Goal: Task Accomplishment & Management: Use online tool/utility

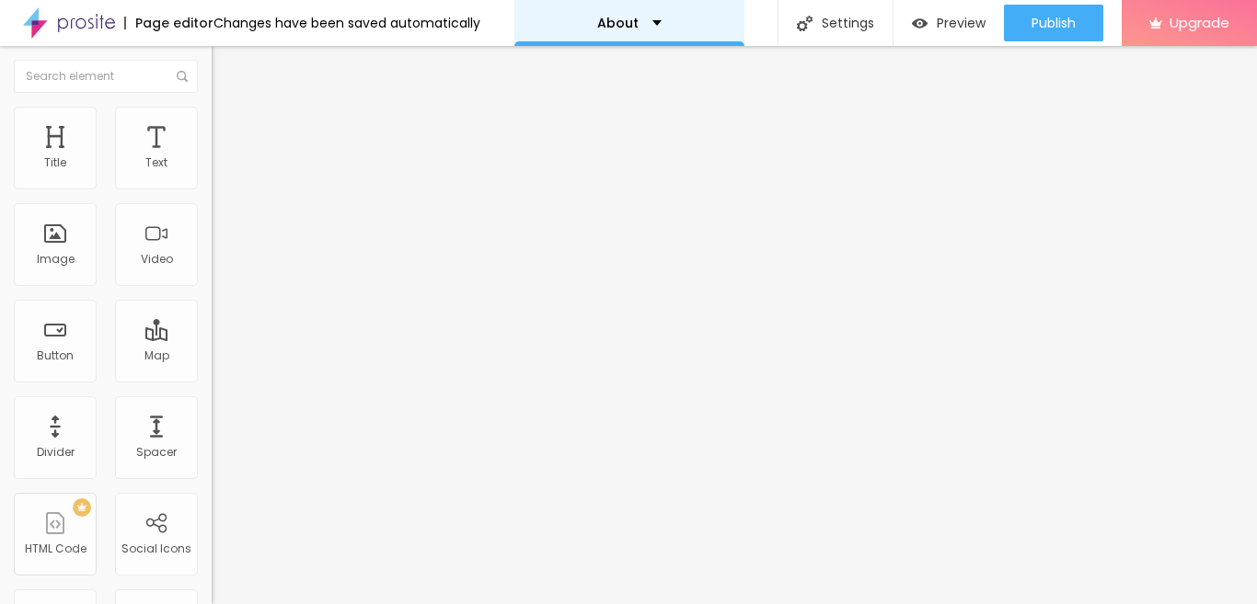
click at [639, 22] on div "About" at bounding box center [629, 23] width 64 height 13
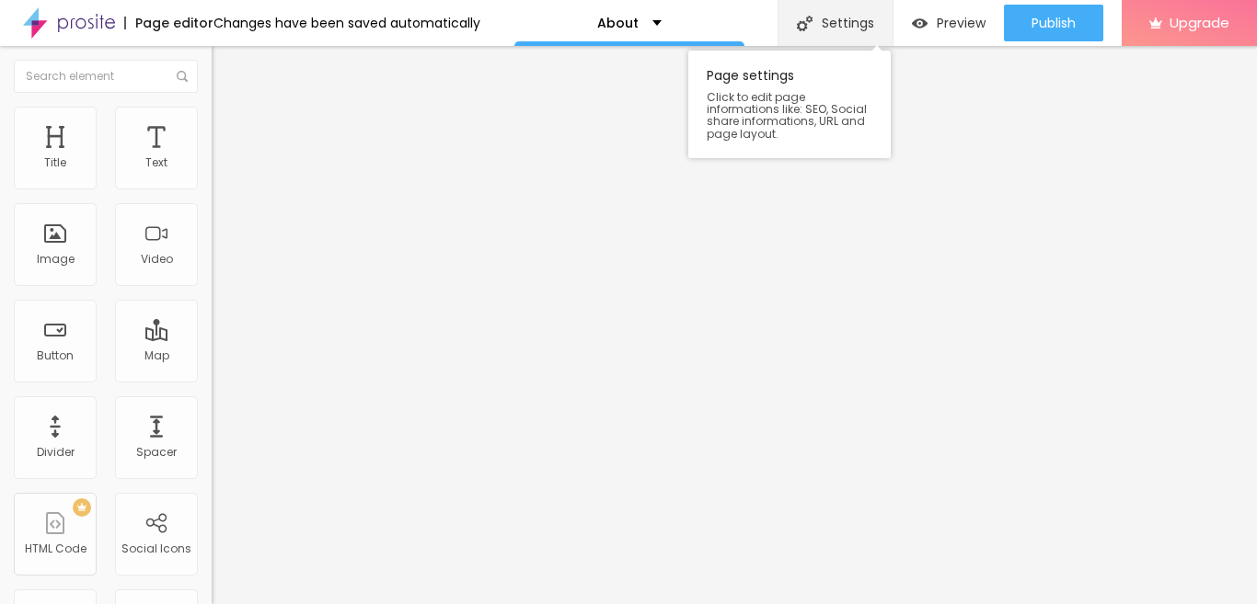
click at [856, 29] on div "Settings" at bounding box center [834, 23] width 115 height 46
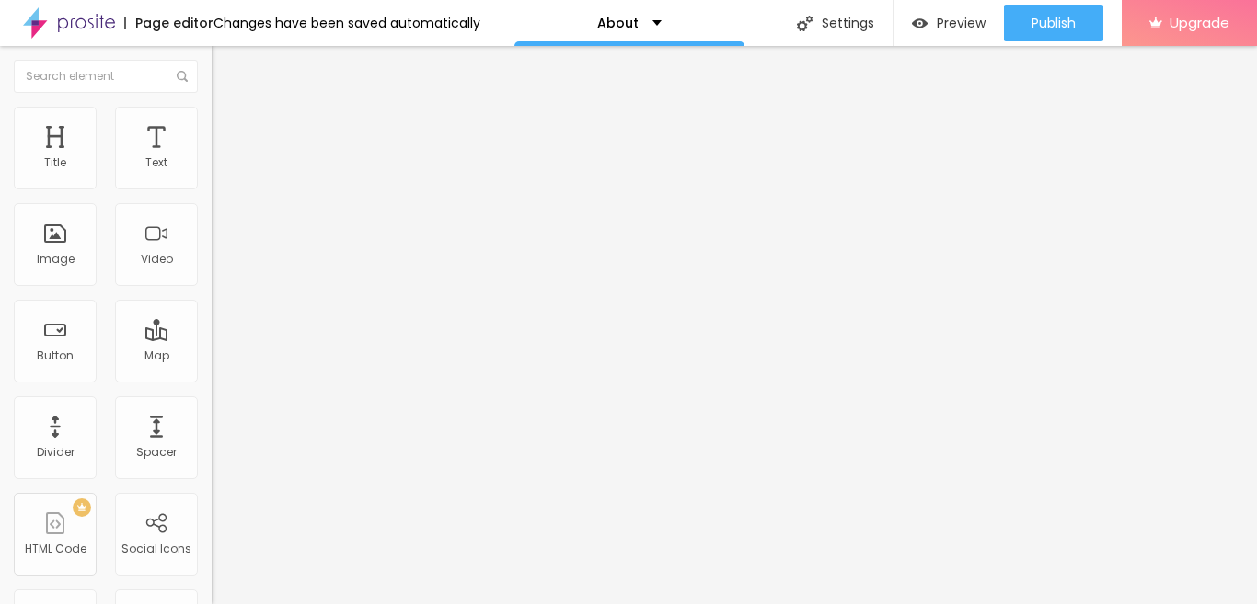
click at [212, 107] on li "Content" at bounding box center [318, 97] width 212 height 18
click at [157, 22] on div "Page editor" at bounding box center [168, 23] width 89 height 13
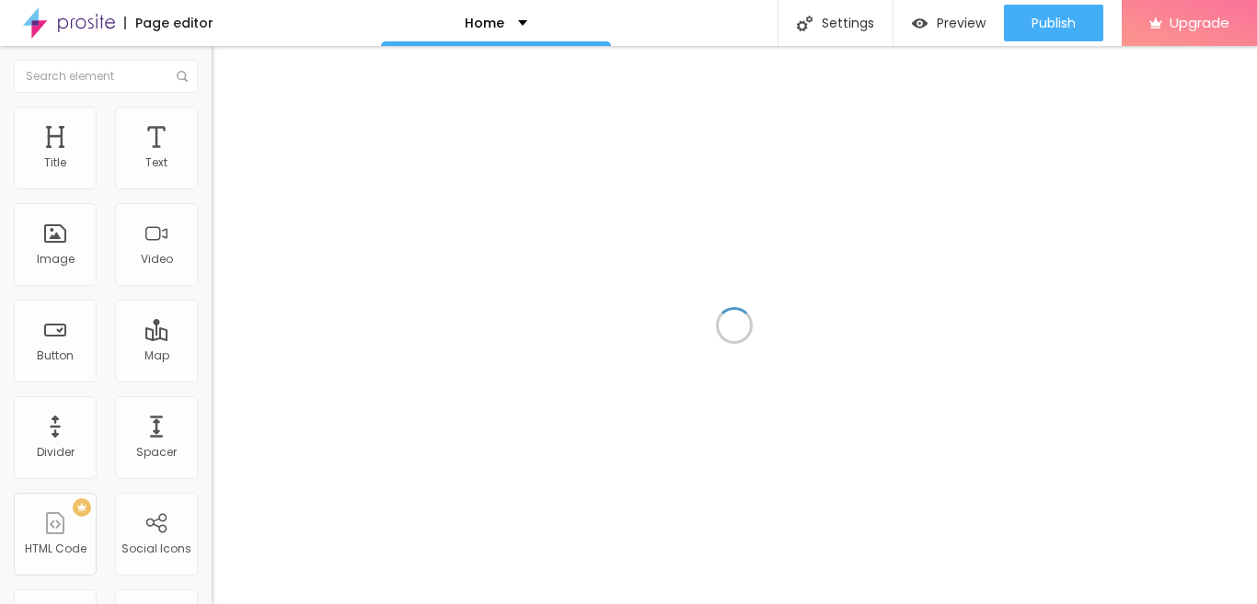
click at [484, 135] on div at bounding box center [734, 325] width 1045 height 558
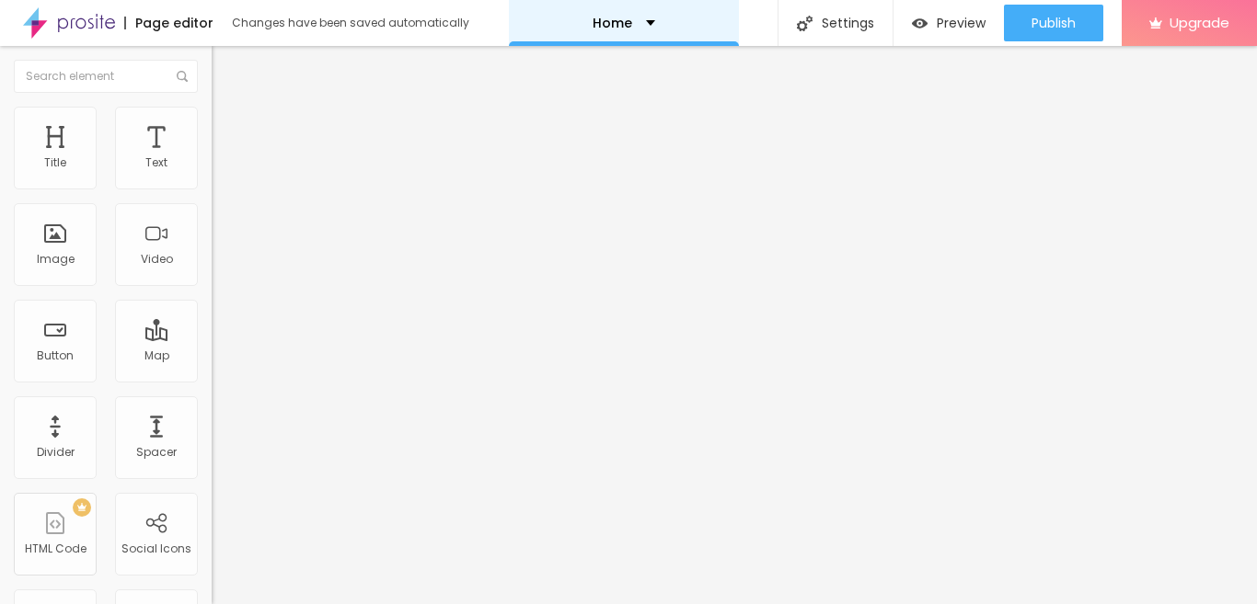
click at [638, 17] on div "Home" at bounding box center [623, 23] width 63 height 13
click at [212, 174] on span "Heading 2" at bounding box center [253, 162] width 83 height 23
click at [212, 158] on span "Heading 1" at bounding box center [257, 145] width 90 height 26
click at [227, 158] on span "Heading 1" at bounding box center [272, 145] width 90 height 26
click at [212, 122] on li "Advanced" at bounding box center [318, 116] width 212 height 18
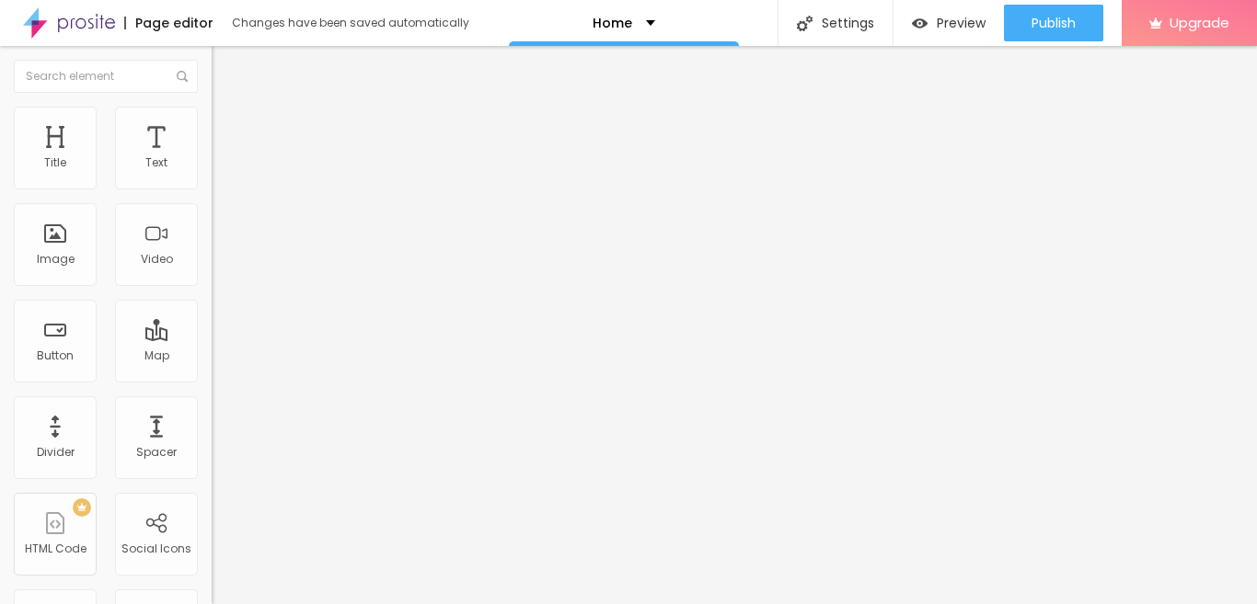
type input "16"
type input "18"
type input "19"
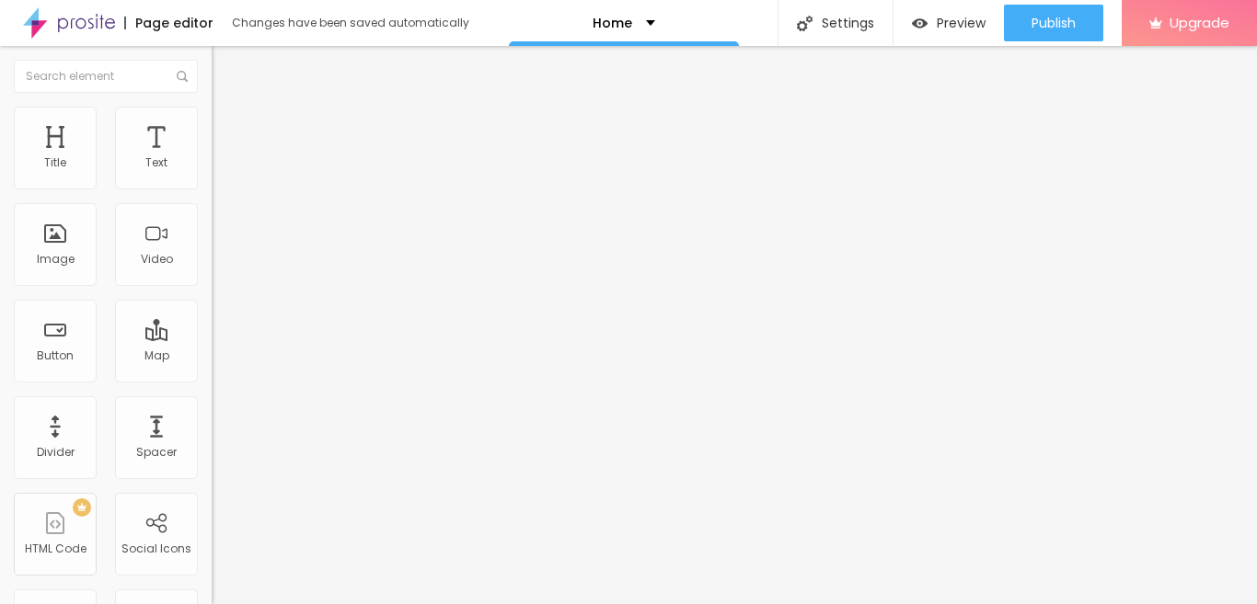
type input "19"
type input "22"
type input "16"
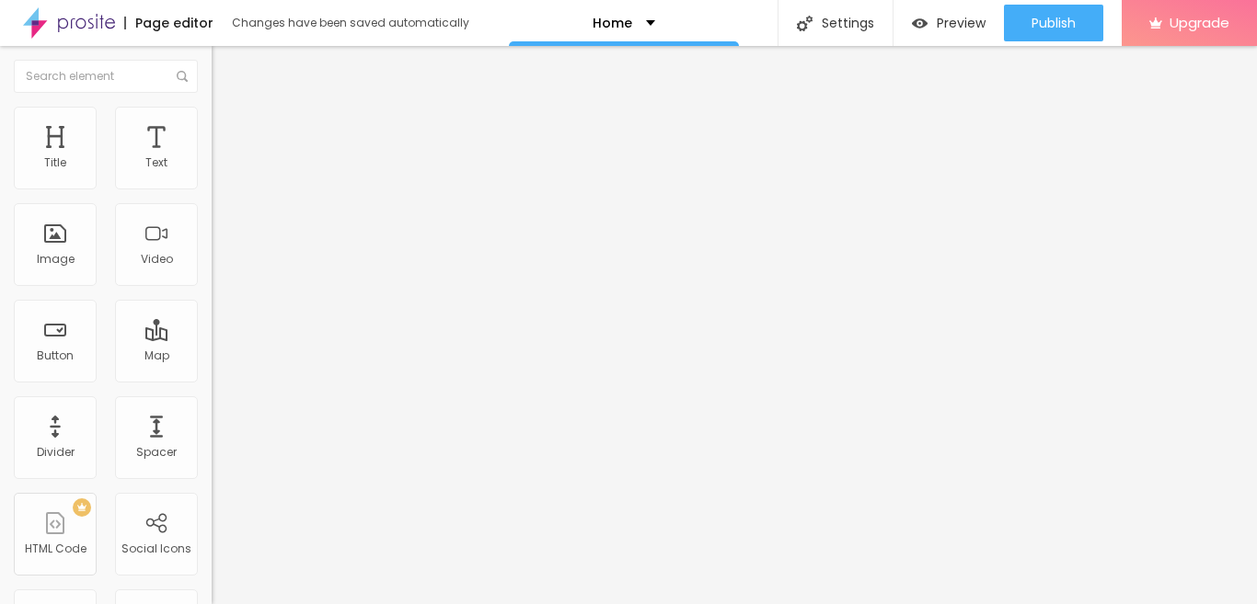
type input "15"
type input "14"
type input "13"
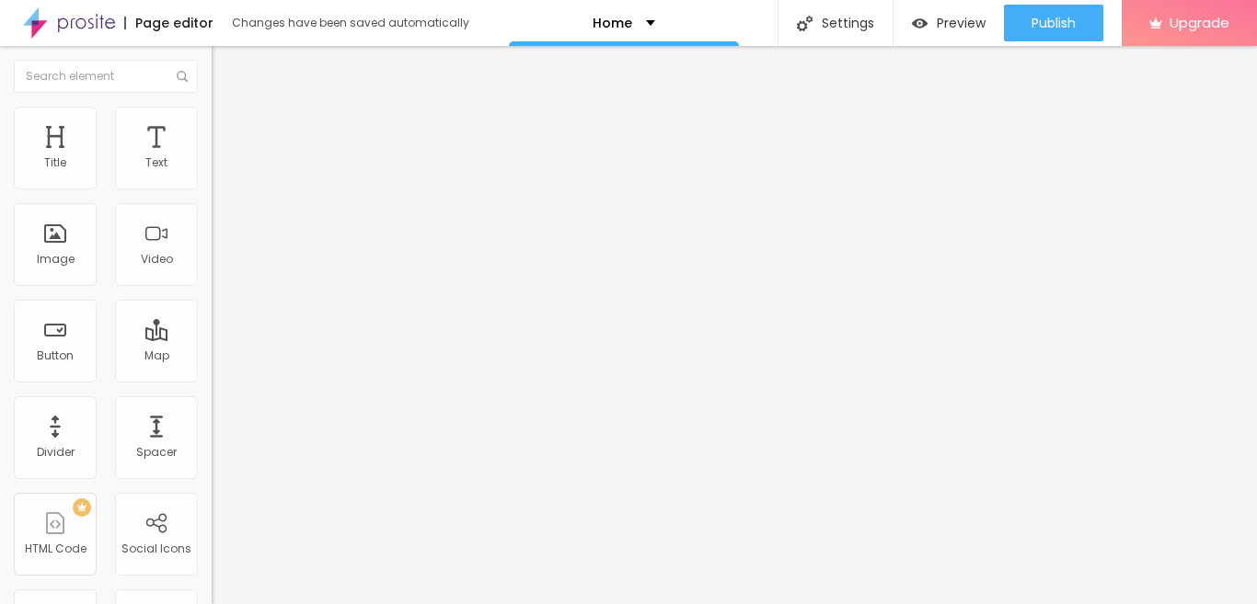
type input "13"
type input "12"
type input "11"
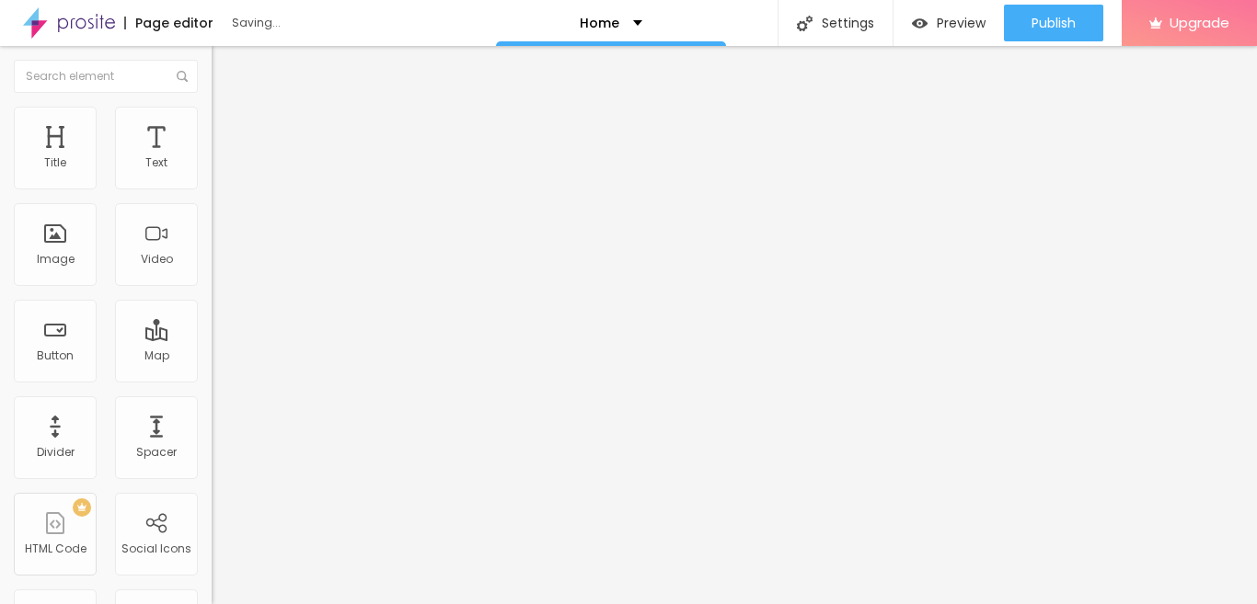
type input "11"
click at [212, 339] on input "range" at bounding box center [271, 346] width 119 height 15
type input "19"
type input "20"
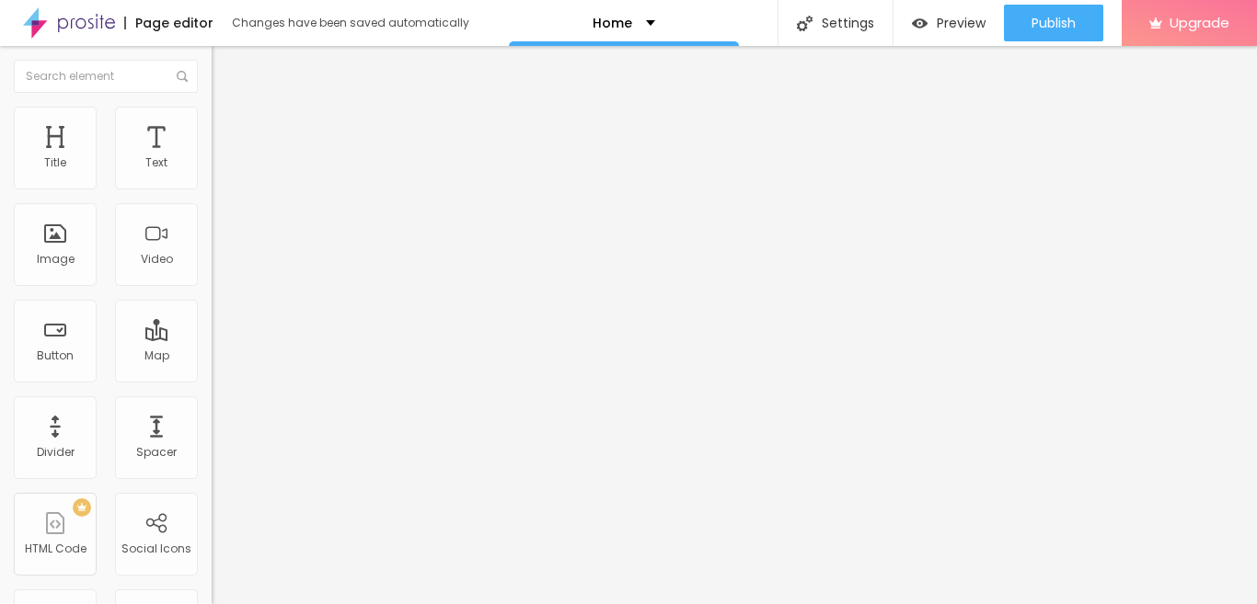
type input "20"
type input "23"
type input "25"
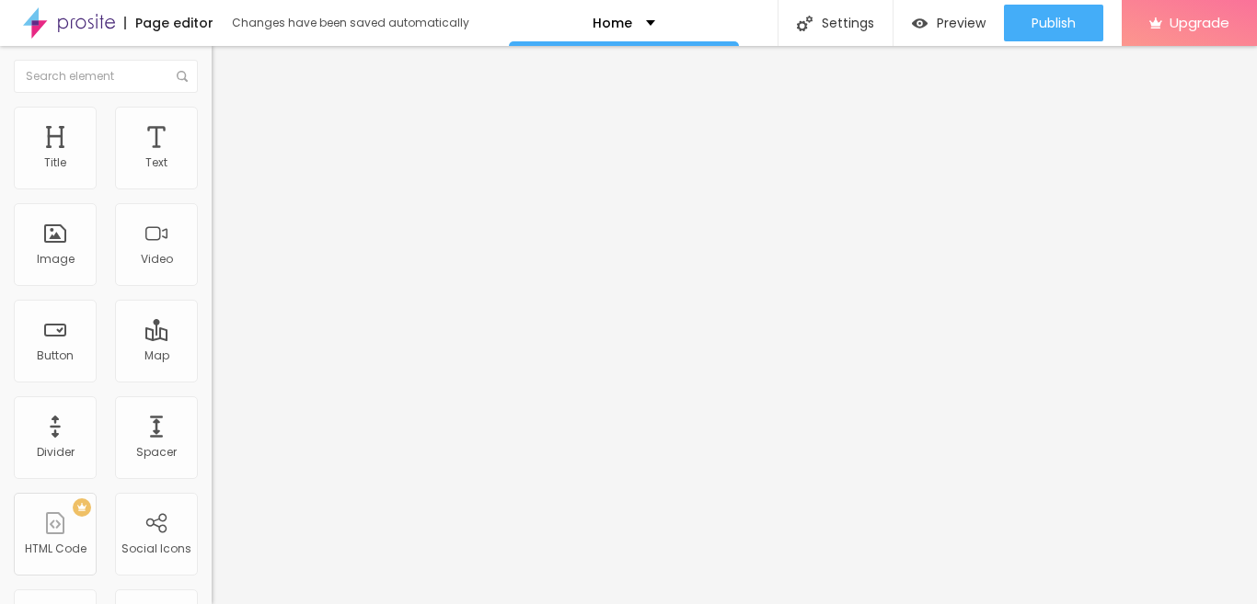
type input "28"
type input "30"
type input "19"
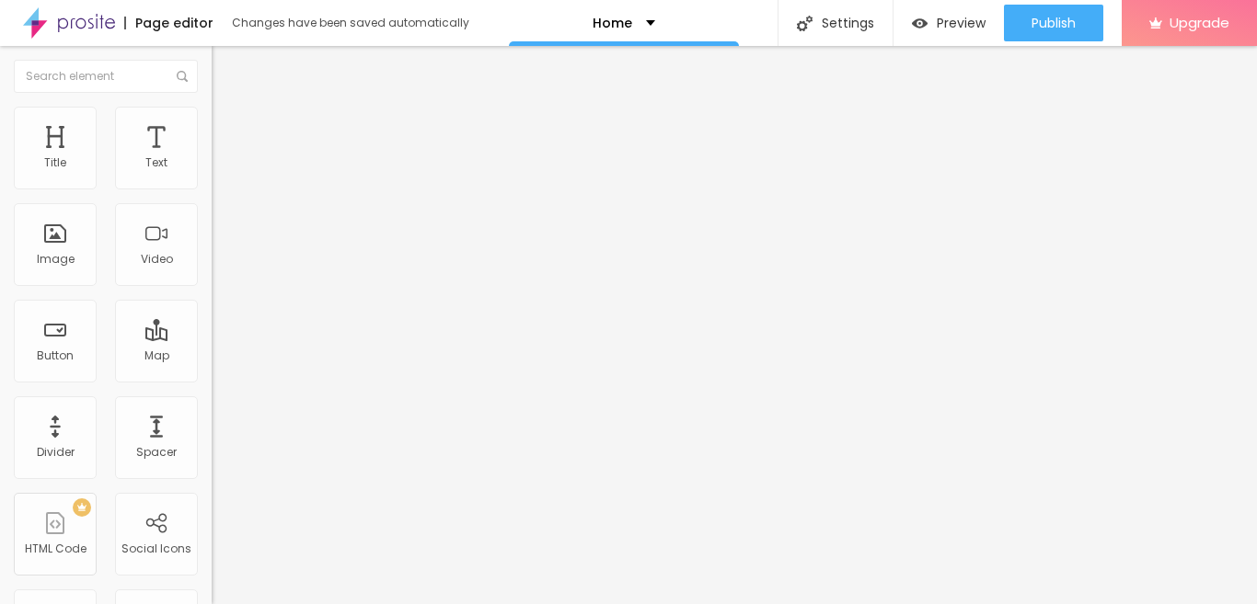
type input "19"
type input "14"
type input "12"
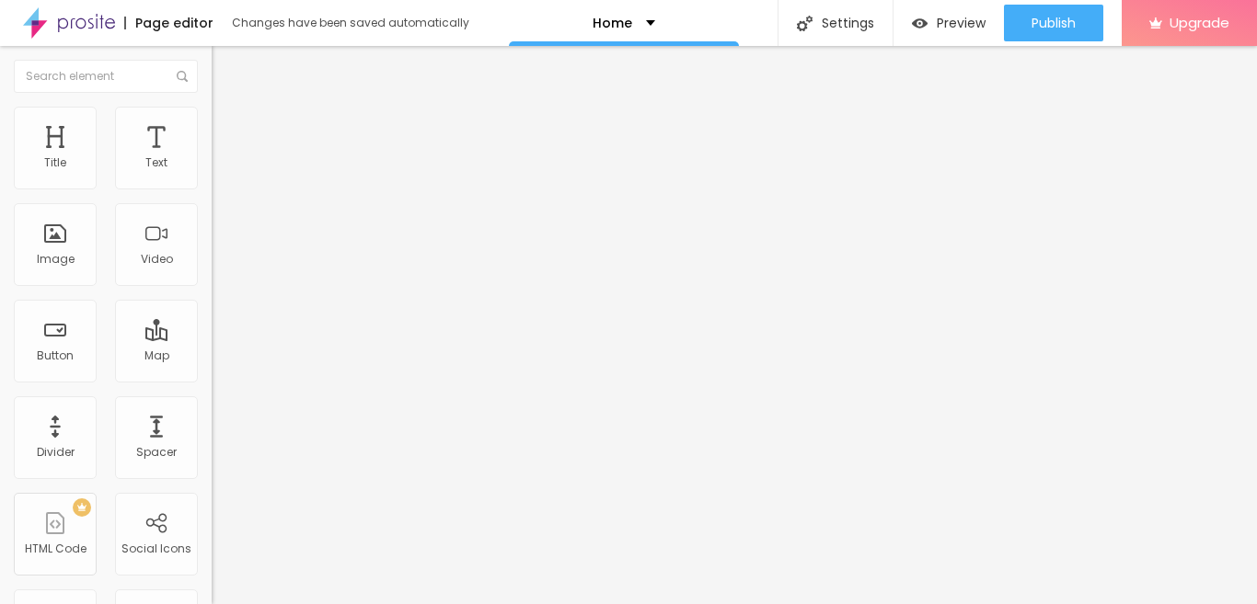
type input "11"
type input "9"
type input "8"
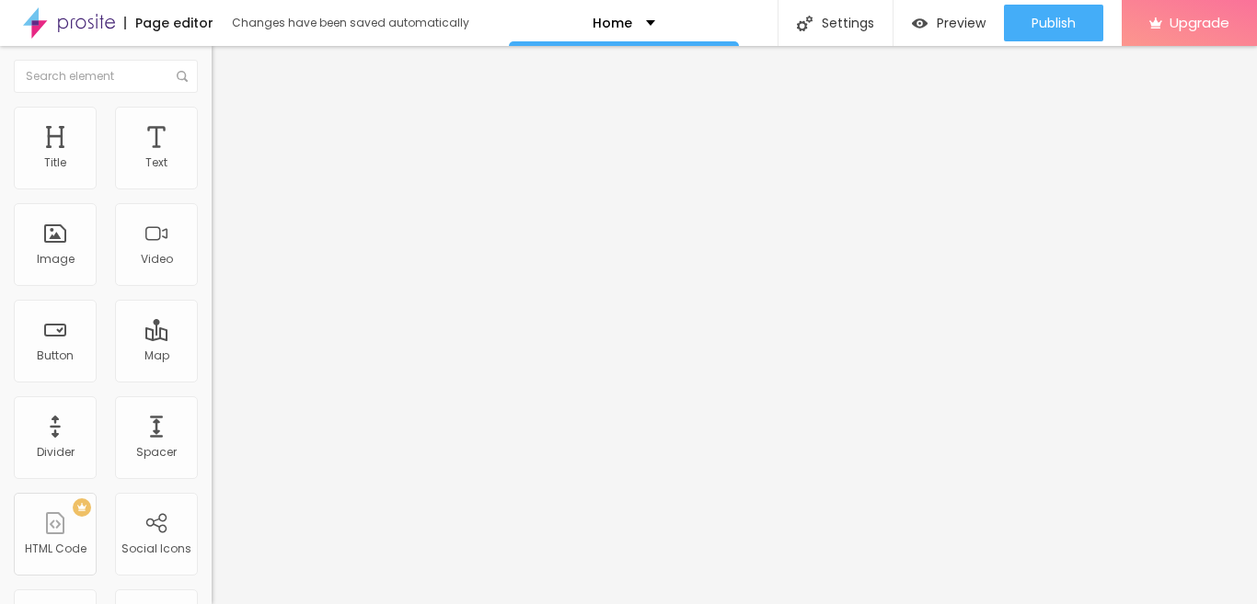
type input "8"
type input "7"
click at [212, 599] on input "range" at bounding box center [271, 606] width 119 height 15
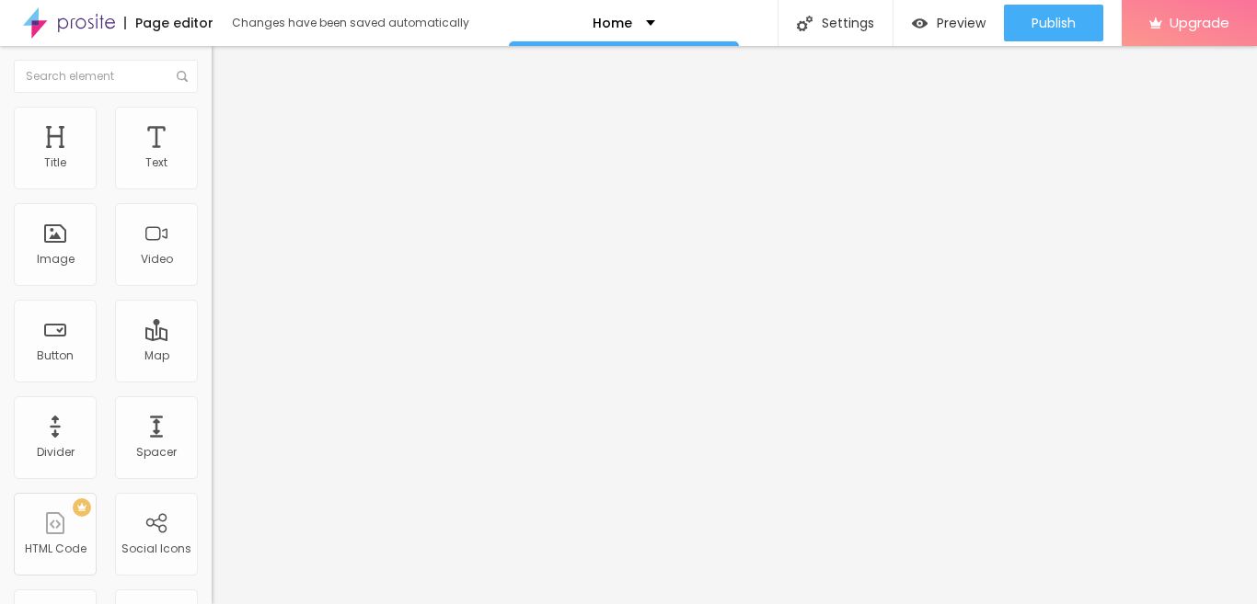
click at [212, 105] on img at bounding box center [220, 96] width 17 height 17
click at [212, 158] on span "Add image" at bounding box center [249, 151] width 75 height 16
drag, startPoint x: 171, startPoint y: 261, endPoint x: 208, endPoint y: 259, distance: 36.9
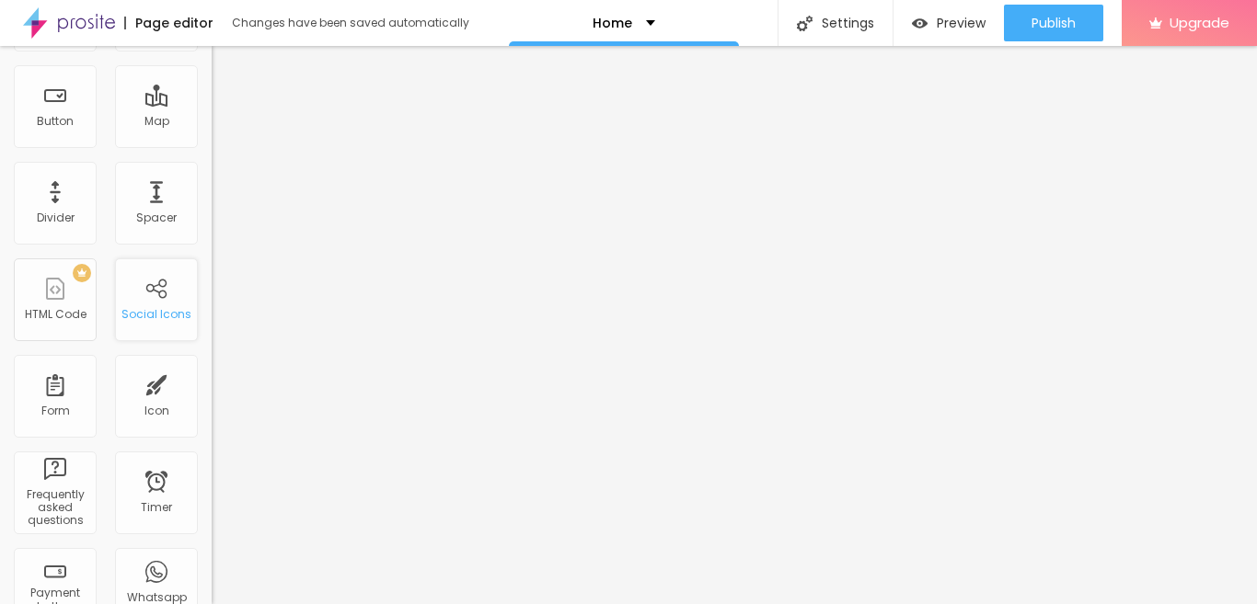
scroll to position [276, 0]
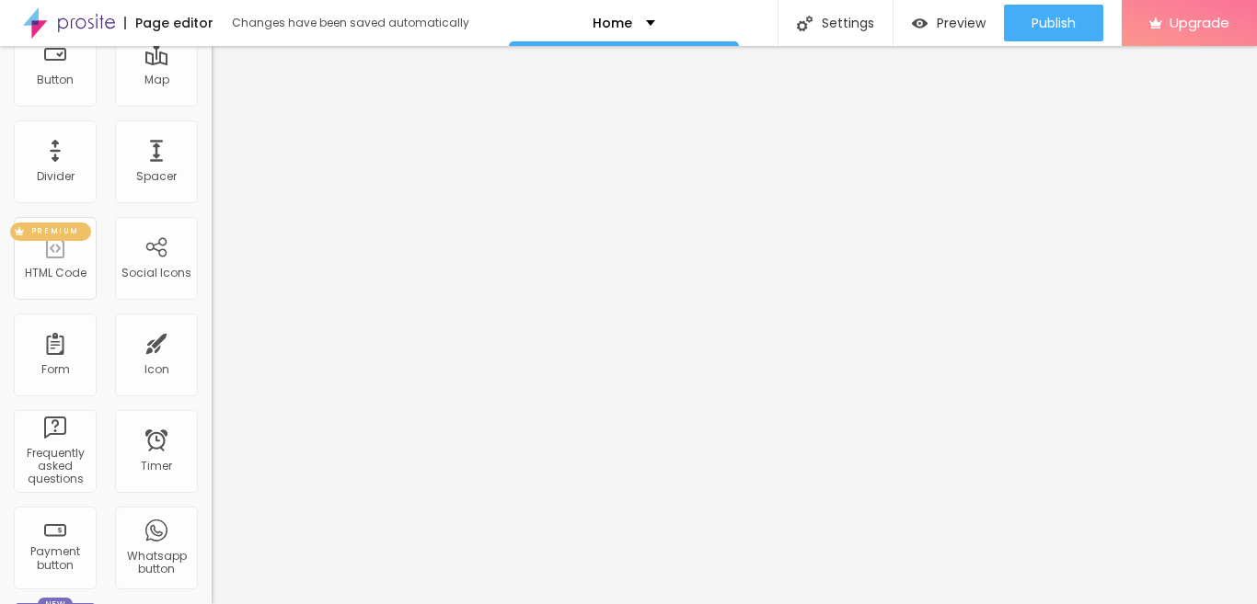
click at [55, 273] on div "HTML Code" at bounding box center [56, 273] width 62 height 13
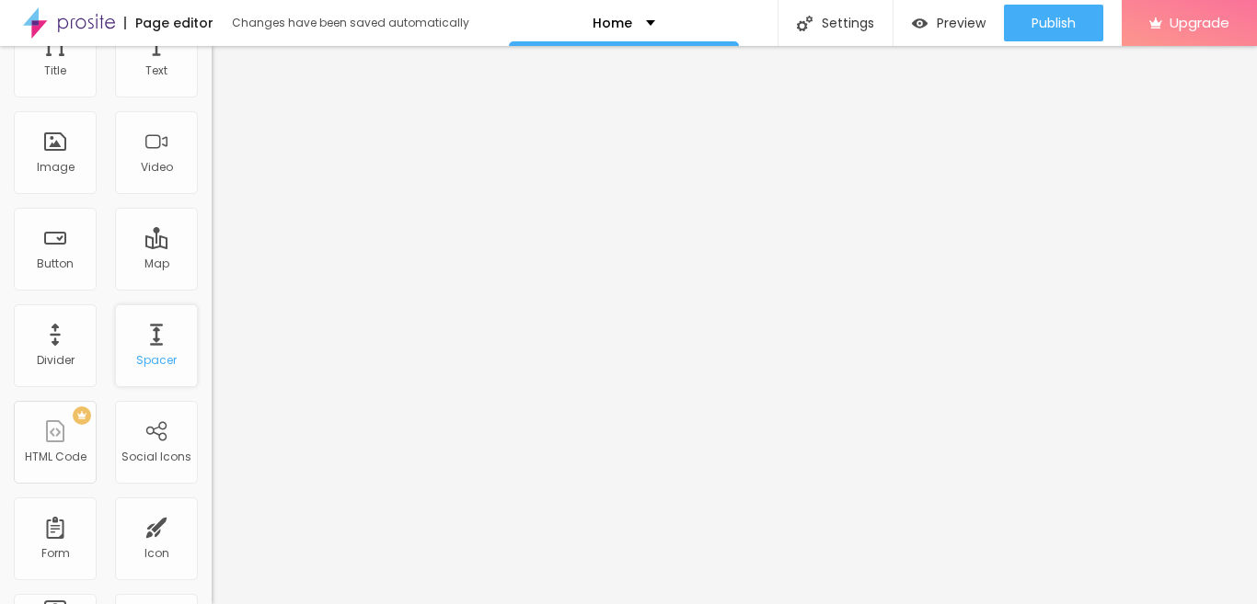
scroll to position [0, 0]
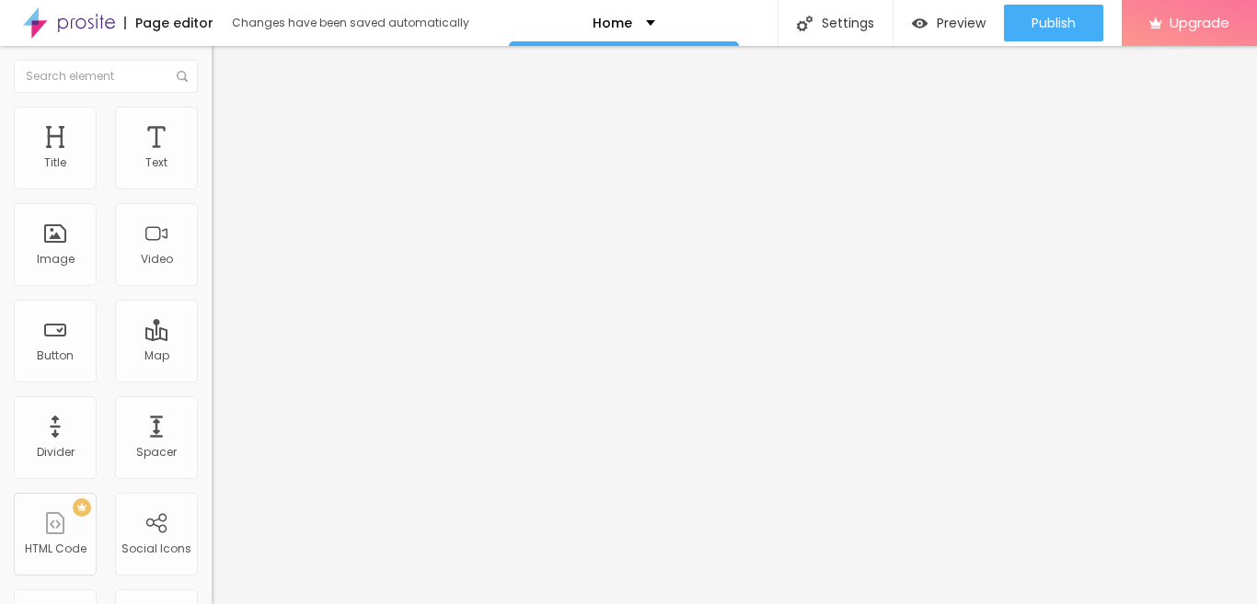
click at [228, 127] on span "Style" at bounding box center [241, 119] width 27 height 16
click at [212, 107] on li "Content" at bounding box center [318, 97] width 212 height 18
click at [228, 127] on span "Style" at bounding box center [241, 119] width 27 height 16
click at [212, 105] on img at bounding box center [220, 96] width 17 height 17
click at [212, 158] on span "Add image" at bounding box center [249, 151] width 75 height 16
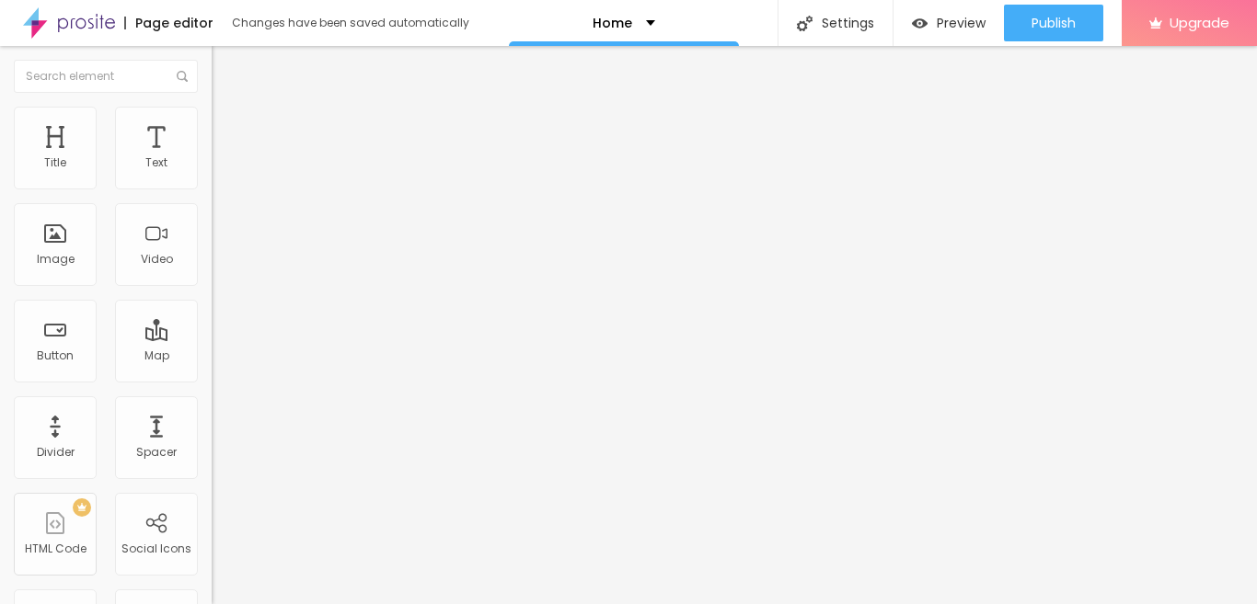
drag, startPoint x: 485, startPoint y: 260, endPoint x: 598, endPoint y: 277, distance: 114.4
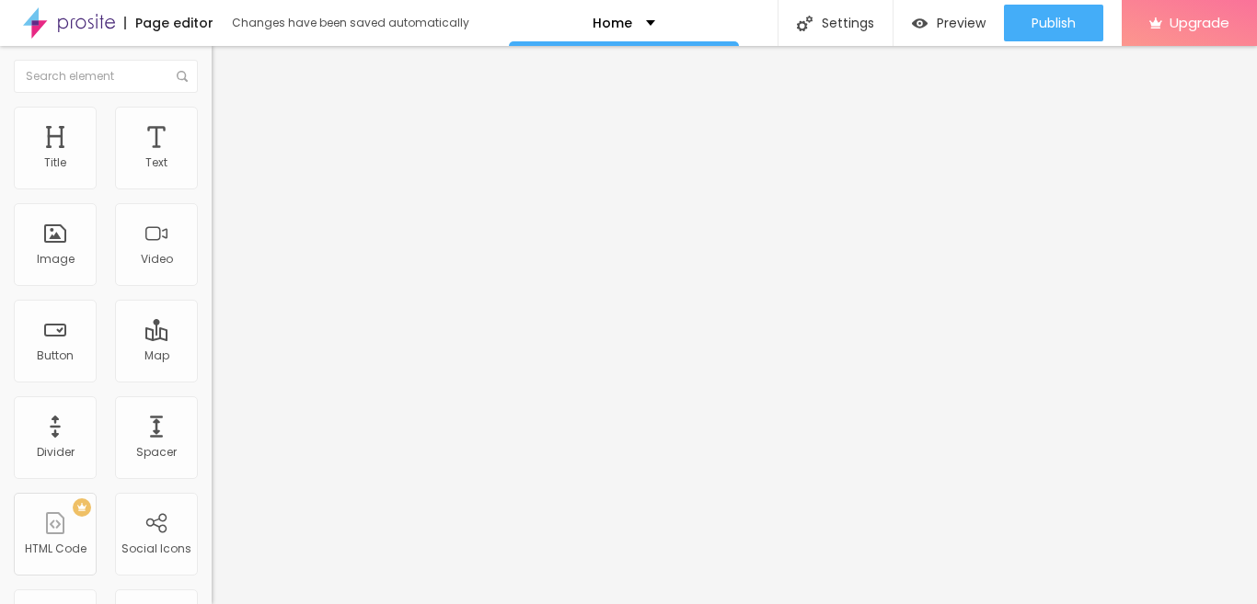
drag, startPoint x: 158, startPoint y: 337, endPoint x: 611, endPoint y: 279, distance: 456.3
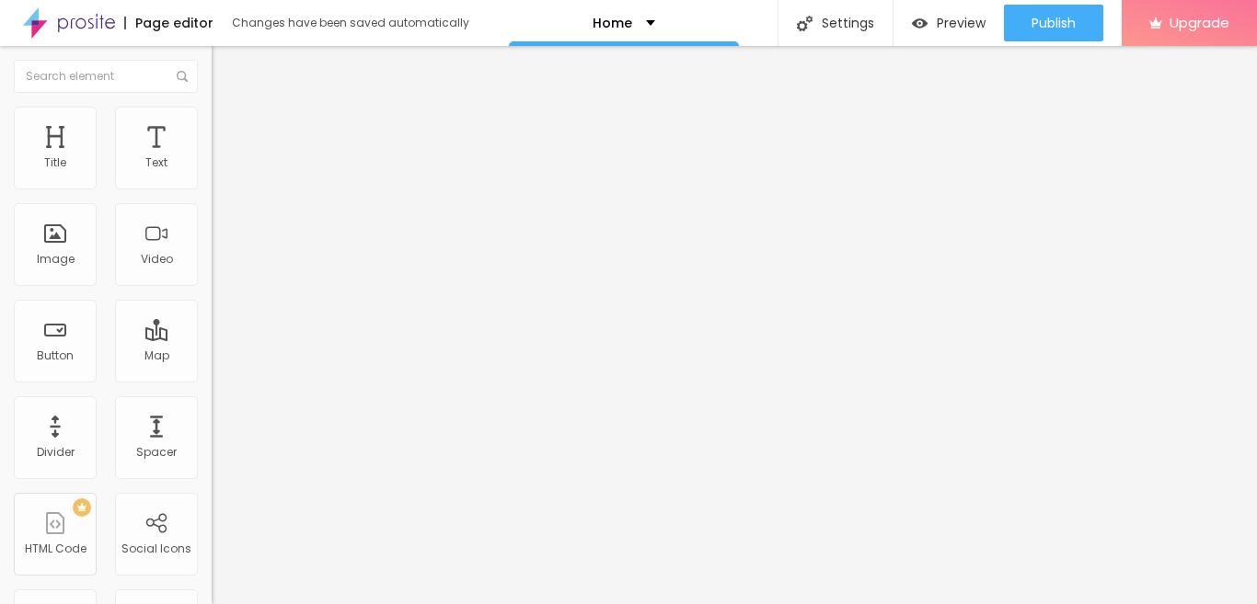
click at [374, 604] on div at bounding box center [628, 615] width 1257 height 0
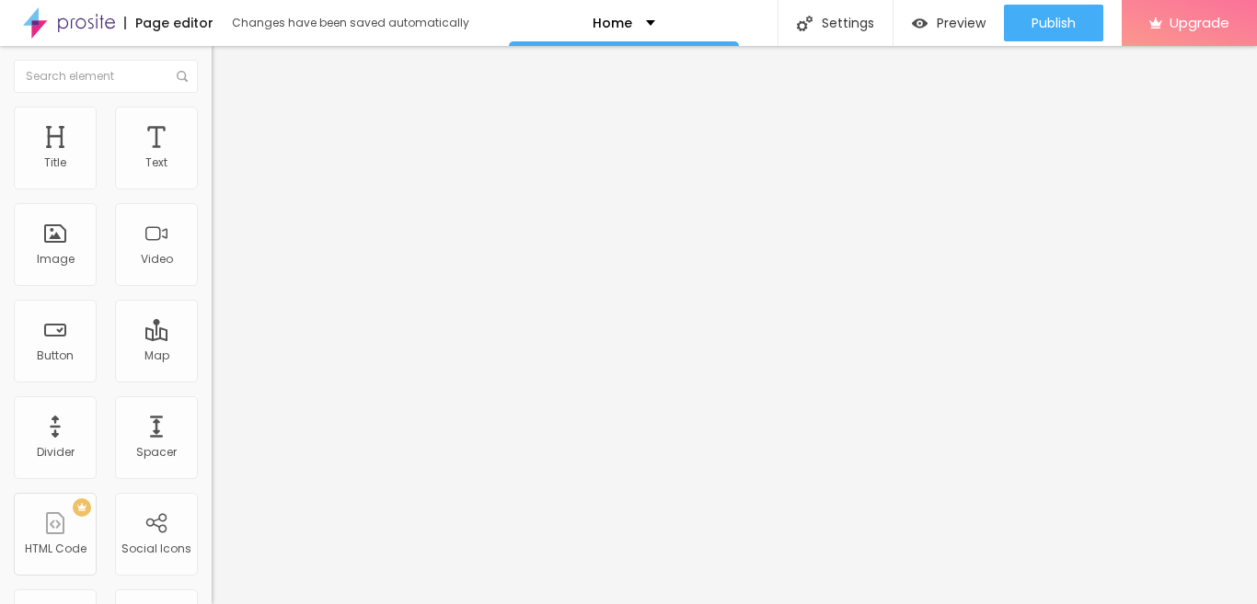
click at [228, 130] on span "Advanced" at bounding box center [258, 138] width 60 height 16
click at [212, 174] on span "Heading 2" at bounding box center [253, 162] width 83 height 23
click at [212, 189] on span "Heading 3" at bounding box center [247, 177] width 71 height 21
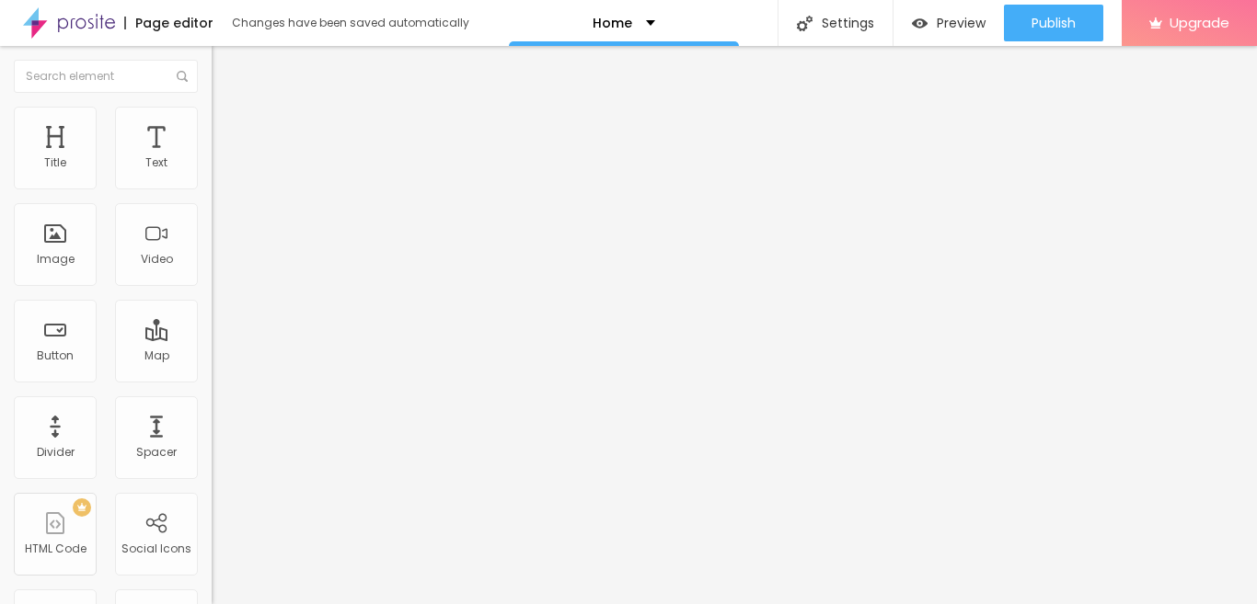
click at [212, 174] on span "Heading 2" at bounding box center [253, 162] width 83 height 23
click at [212, 158] on span "Heading 1" at bounding box center [257, 145] width 90 height 26
click at [66, 253] on div "Image" at bounding box center [56, 259] width 38 height 13
click at [63, 166] on div "Title" at bounding box center [55, 162] width 22 height 13
click at [212, 158] on span "Add image" at bounding box center [249, 151] width 75 height 16
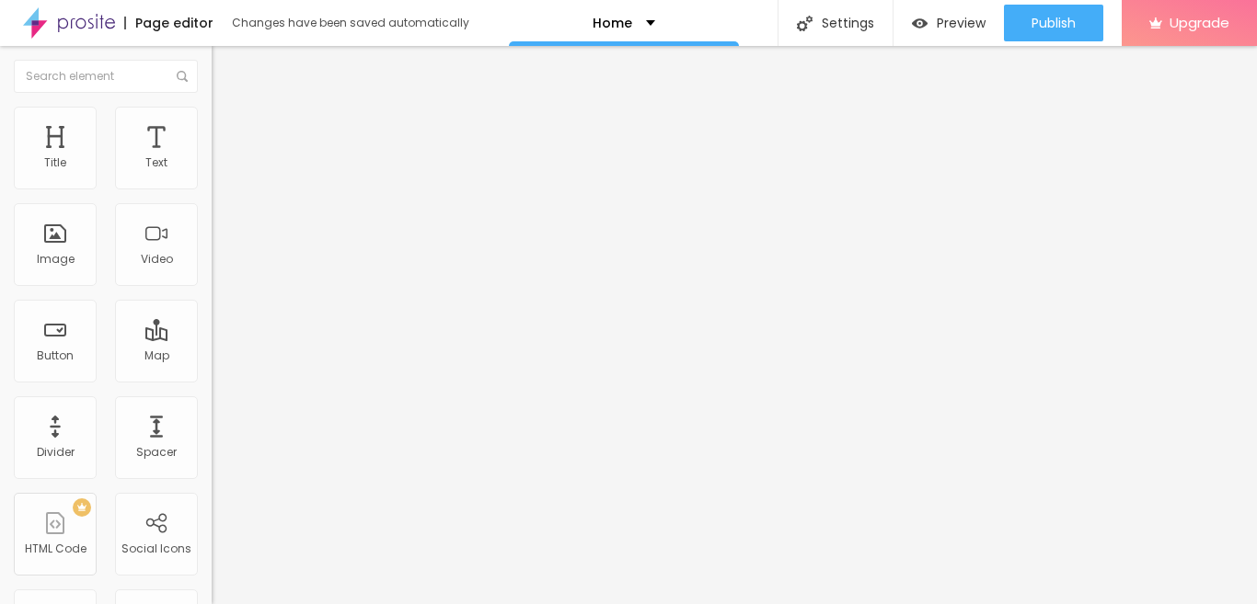
click at [227, 158] on span "Heading 1" at bounding box center [272, 145] width 90 height 26
click at [225, 64] on img "button" at bounding box center [232, 67] width 15 height 15
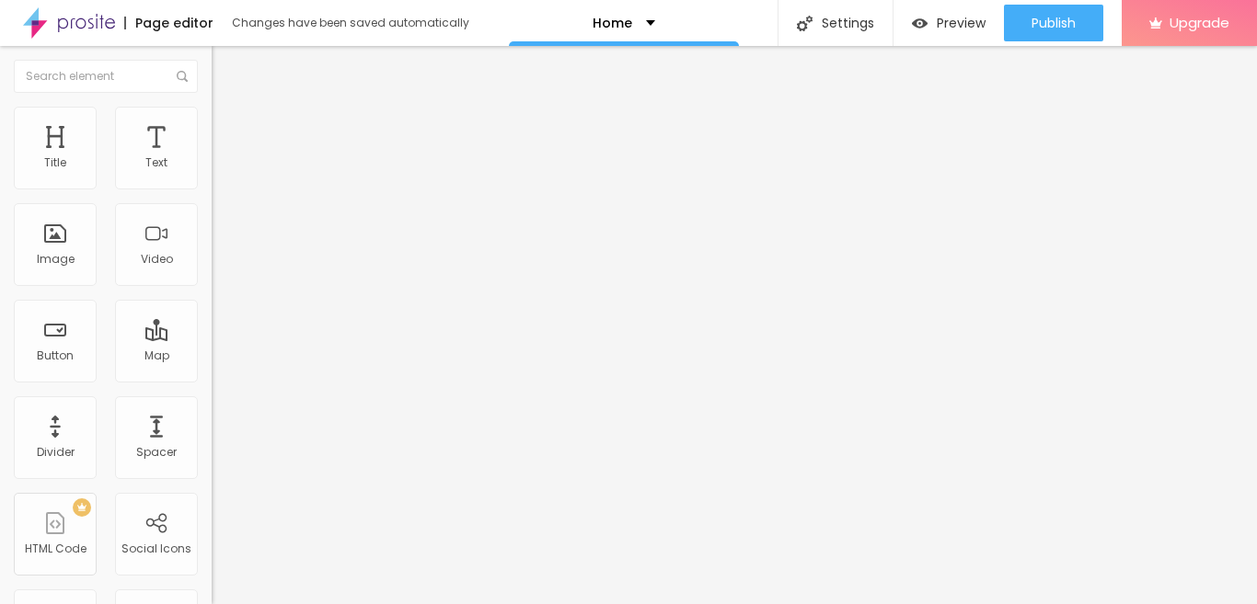
click at [212, 174] on span "Heading 2" at bounding box center [253, 162] width 83 height 23
click at [212, 158] on span "Heading 1" at bounding box center [257, 145] width 90 height 26
click at [212, 59] on button "Edit Title" at bounding box center [318, 67] width 212 height 42
click at [212, 57] on button "Edit Text" at bounding box center [318, 67] width 212 height 42
click at [212, 174] on span "Heading 2" at bounding box center [253, 162] width 83 height 23
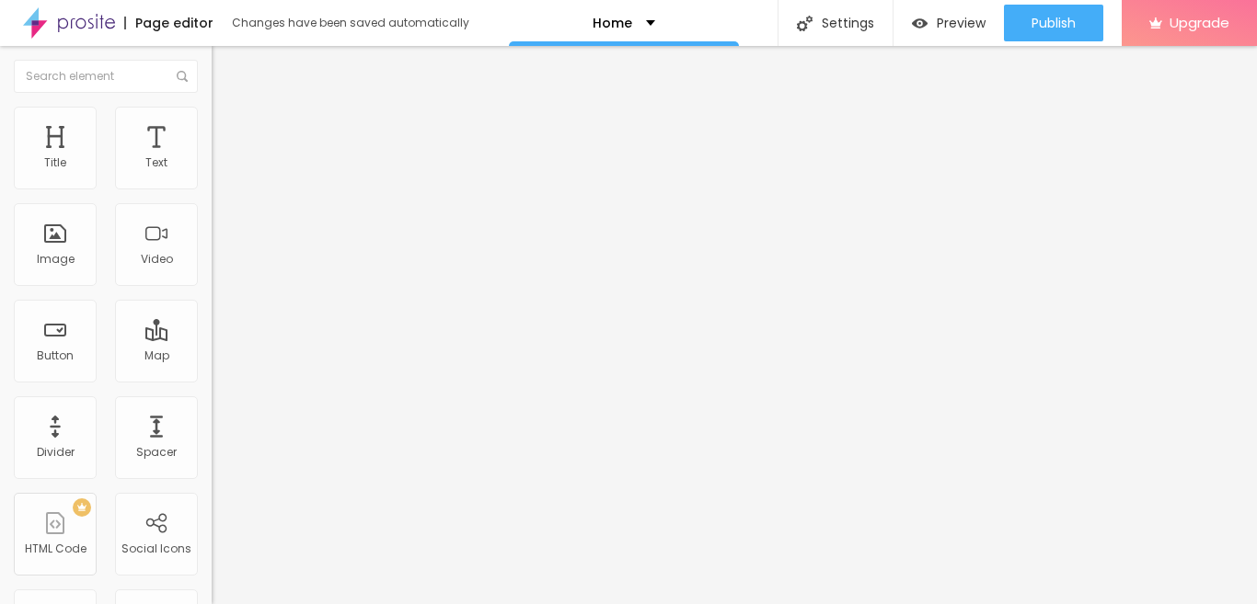
click at [212, 158] on span "Heading 1" at bounding box center [257, 145] width 90 height 26
click at [227, 158] on span "Heading 1" at bounding box center [272, 145] width 90 height 26
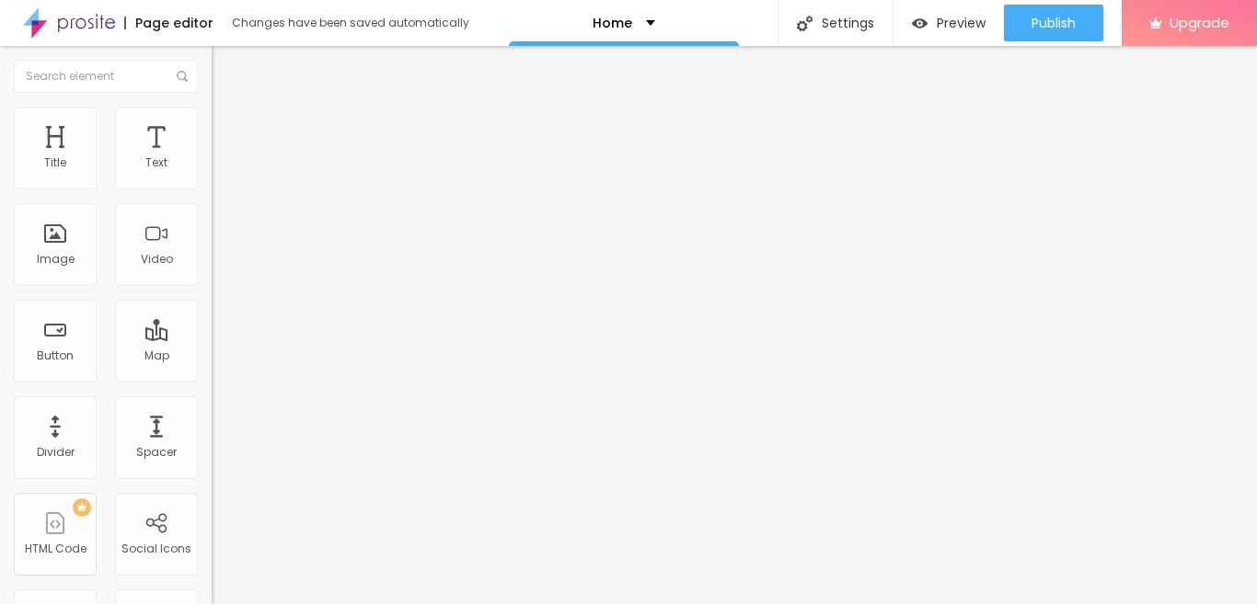
click at [212, 174] on span "Heading 2" at bounding box center [253, 162] width 83 height 23
click at [212, 158] on span "Heading 1" at bounding box center [257, 145] width 90 height 26
click at [227, 158] on span "Heading 1" at bounding box center [272, 145] width 90 height 26
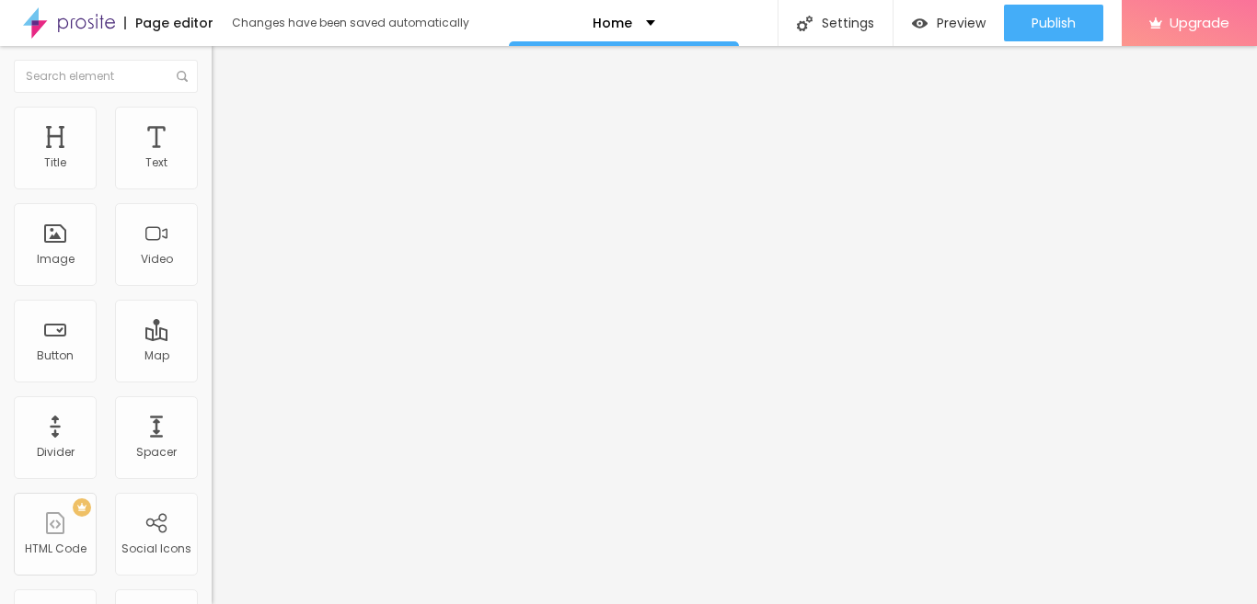
click at [212, 174] on span "Heading 2" at bounding box center [253, 162] width 83 height 23
click at [212, 158] on span "Heading 1" at bounding box center [257, 145] width 90 height 26
click at [212, 201] on span "Heading 4" at bounding box center [244, 192] width 65 height 18
click at [212, 158] on span "Heading 1" at bounding box center [257, 145] width 90 height 26
click at [212, 80] on button "Edit Title" at bounding box center [318, 67] width 212 height 42
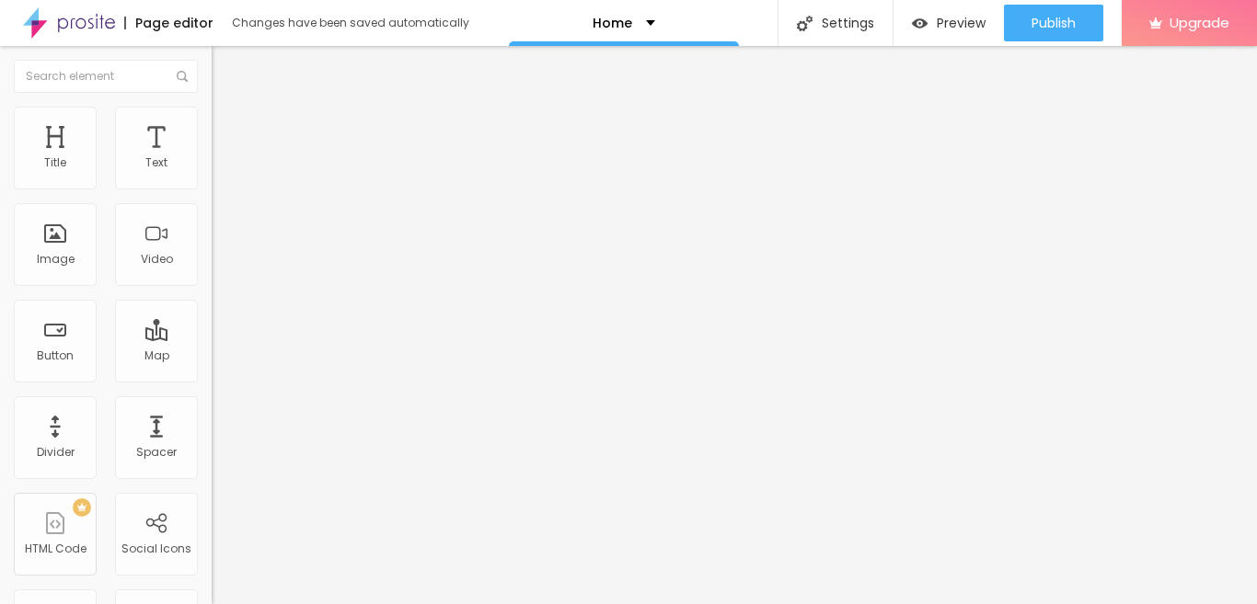
click at [225, 65] on img "button" at bounding box center [232, 67] width 15 height 15
click at [225, 72] on img "button" at bounding box center [232, 67] width 15 height 15
click at [225, 66] on img "button" at bounding box center [232, 67] width 15 height 15
click at [628, 20] on div "Home" at bounding box center [623, 23] width 63 height 13
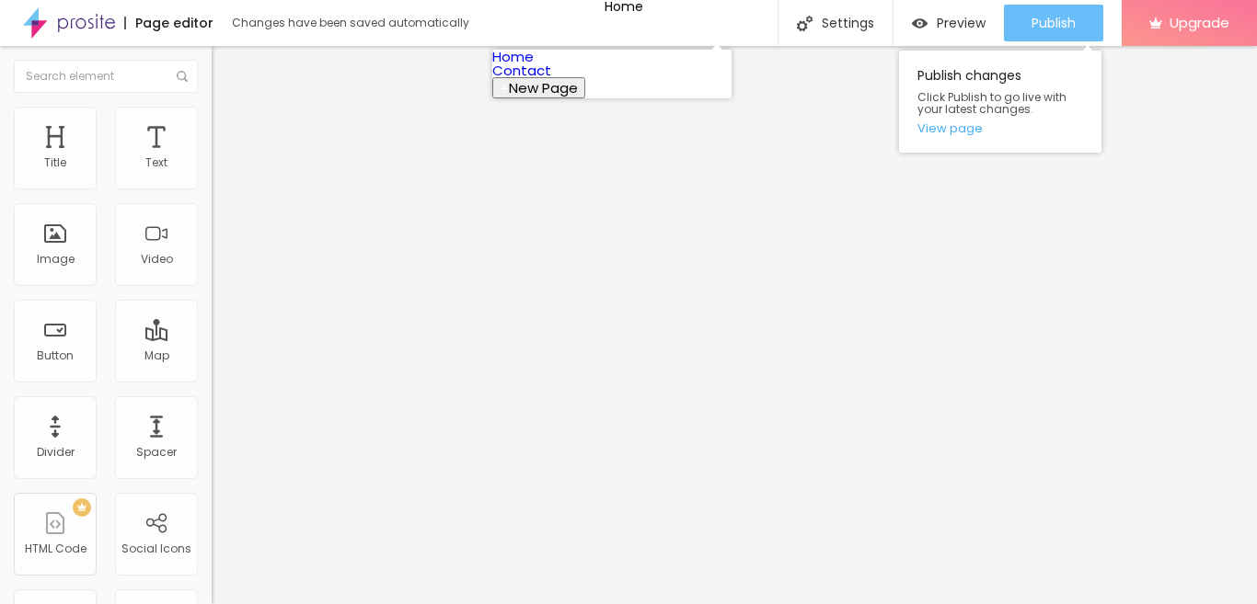
click at [1051, 18] on span "Publish" at bounding box center [1053, 23] width 44 height 15
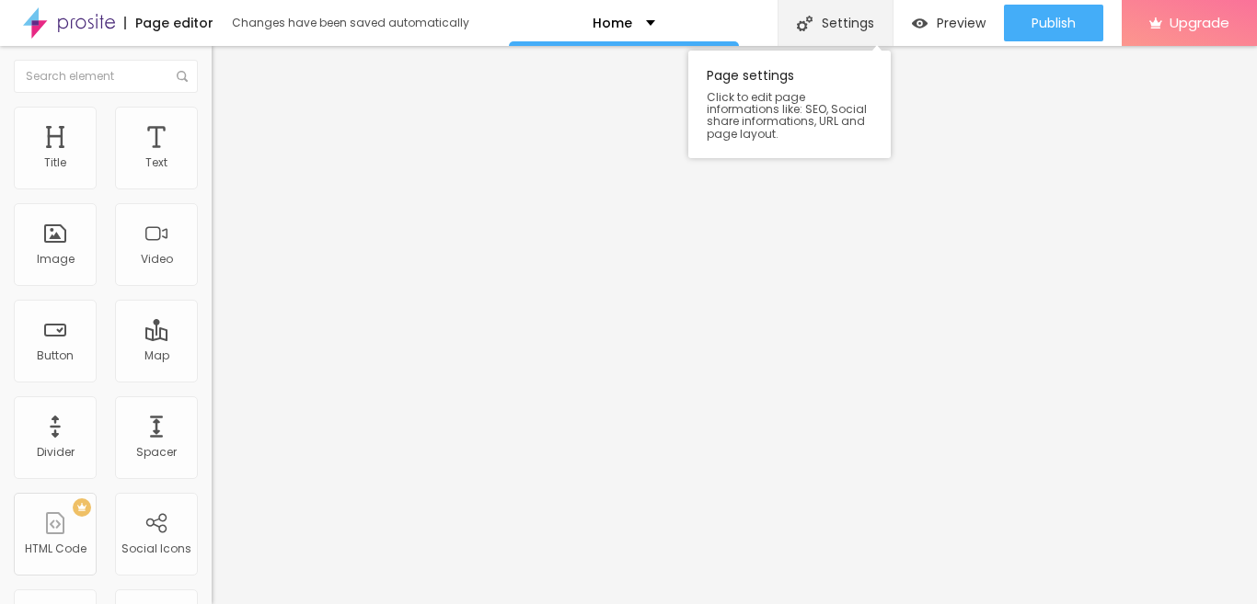
click at [849, 29] on div "Settings" at bounding box center [834, 23] width 115 height 46
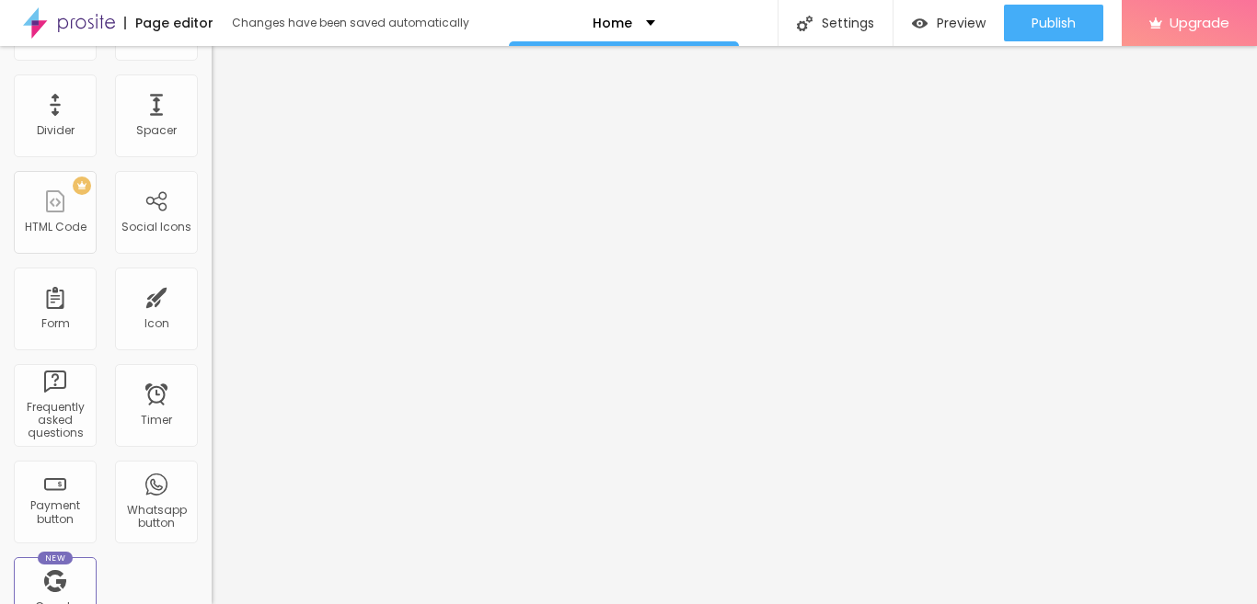
scroll to position [368, 0]
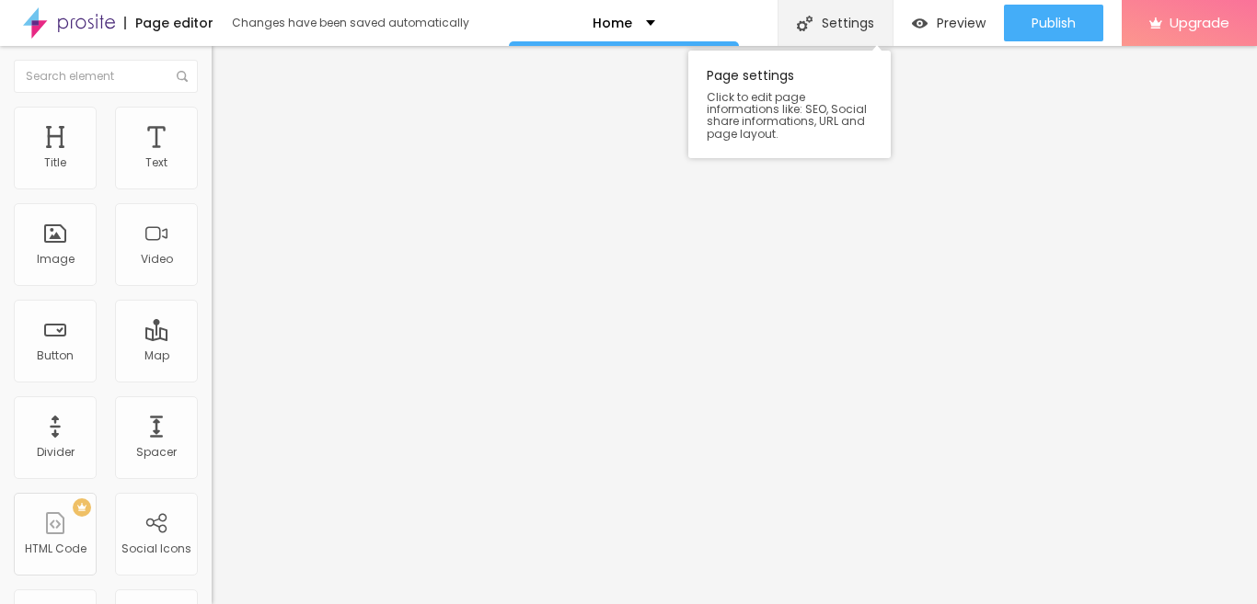
click at [858, 22] on div "Settings" at bounding box center [834, 23] width 115 height 46
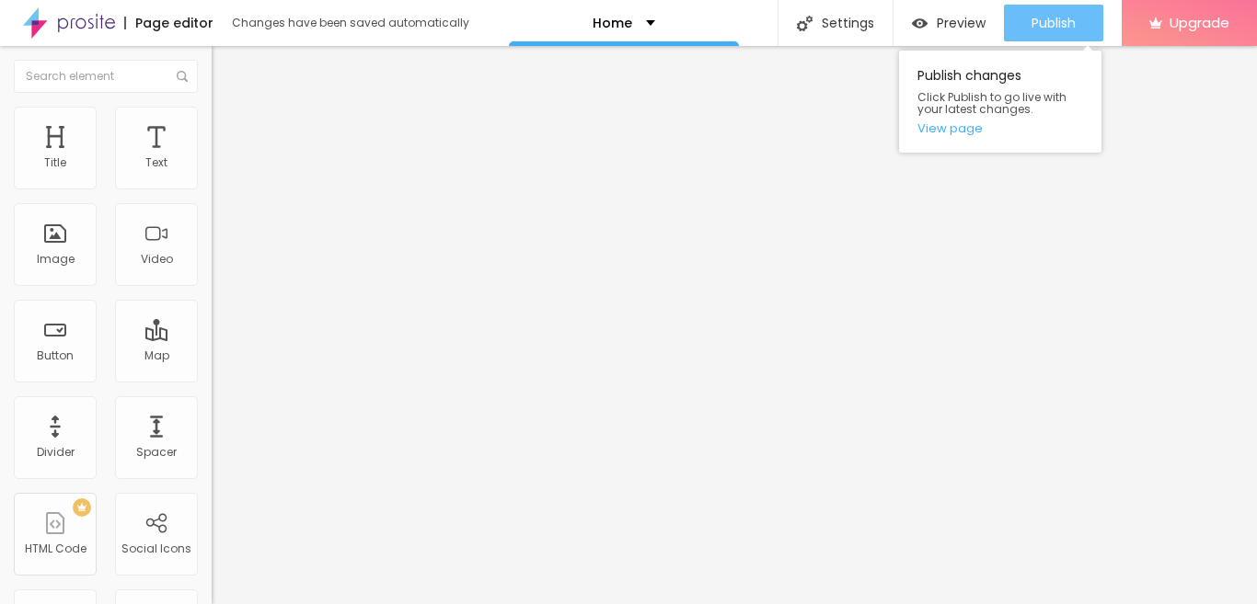
click at [1031, 19] on span "Publish" at bounding box center [1053, 23] width 44 height 15
click at [1038, 26] on span "Publish" at bounding box center [1053, 23] width 44 height 15
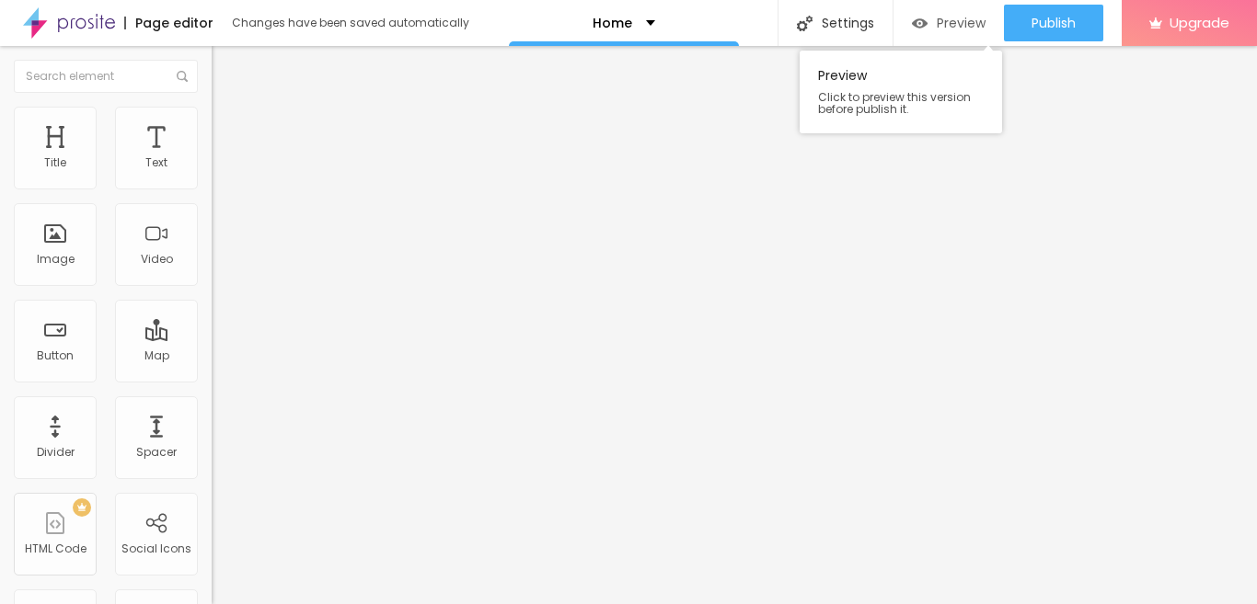
click at [970, 29] on span "Preview" at bounding box center [961, 23] width 49 height 15
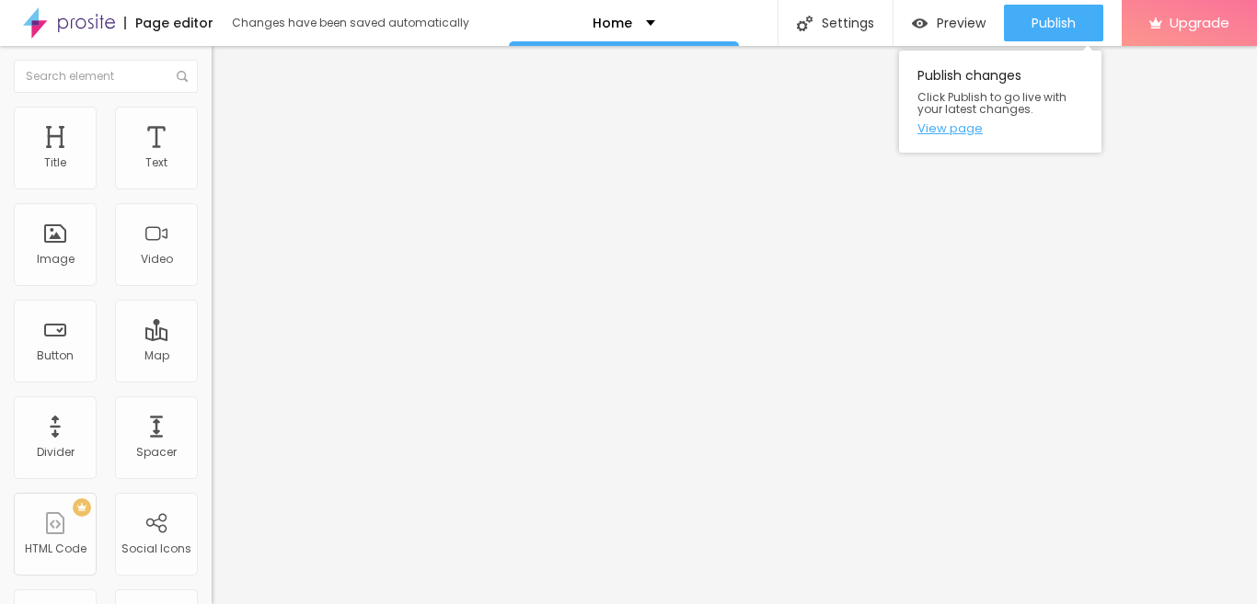
click at [970, 131] on link "View page" at bounding box center [1000, 128] width 166 height 12
click at [1058, 20] on span "Publish" at bounding box center [1053, 23] width 44 height 15
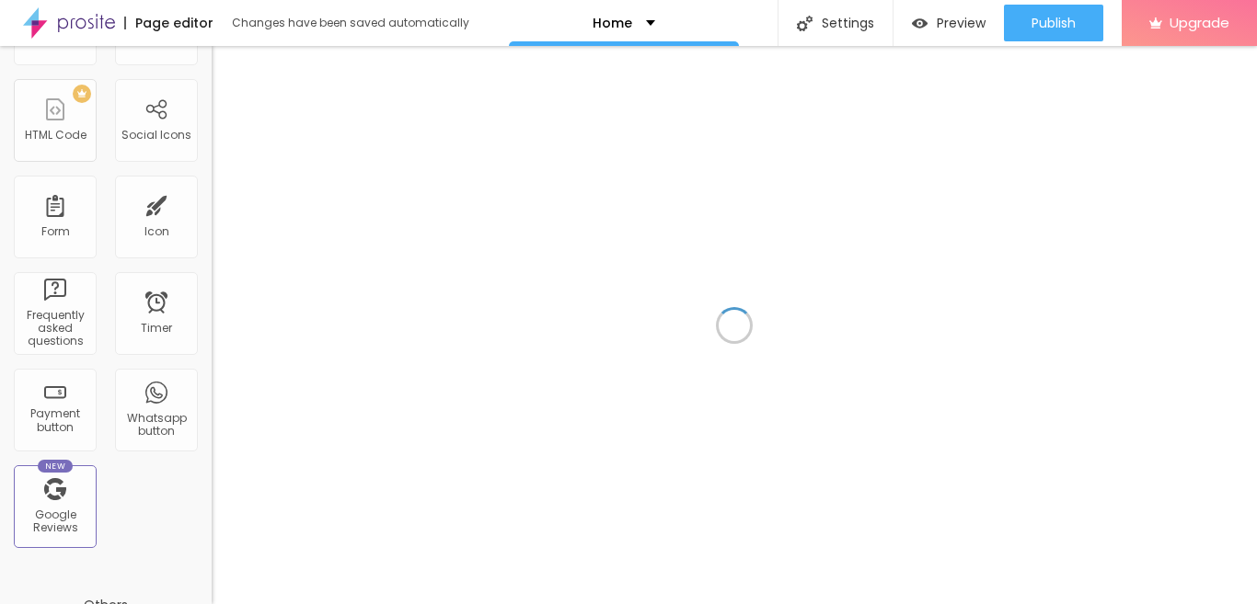
scroll to position [638, 0]
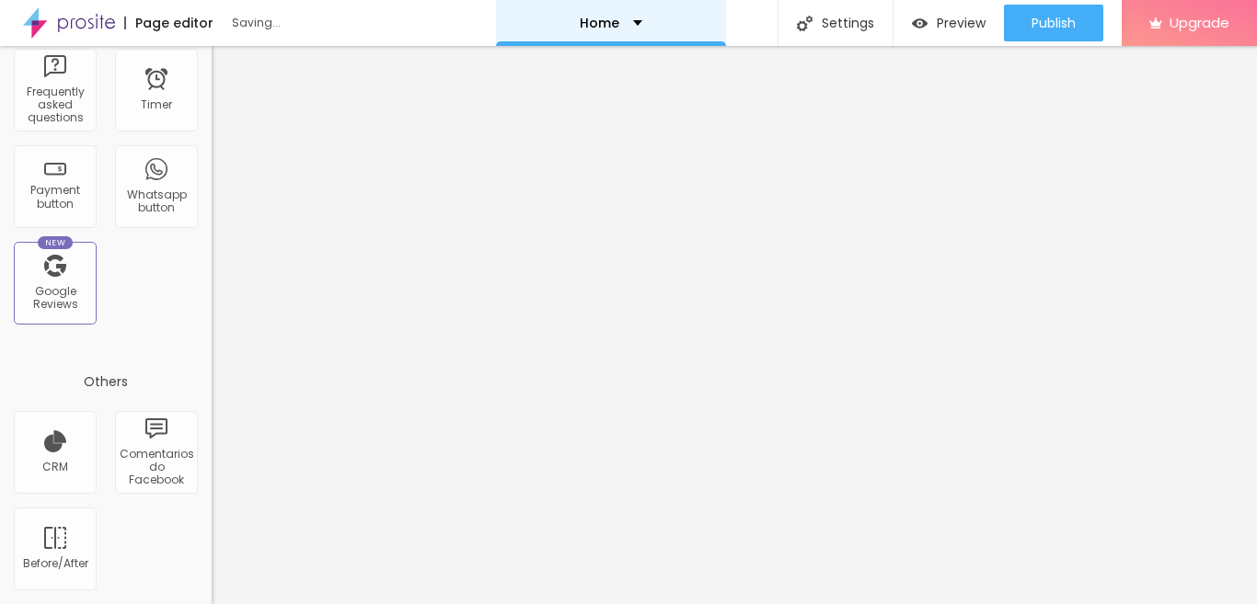
click at [627, 28] on div "Home" at bounding box center [611, 23] width 63 height 13
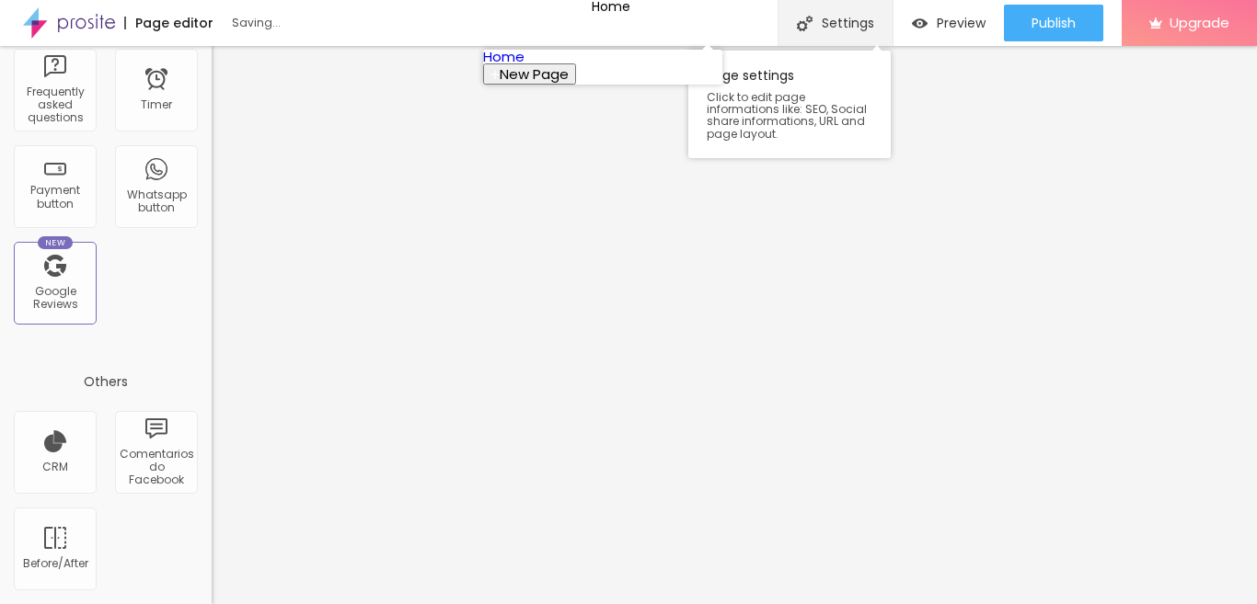
click at [829, 12] on div "Settings" at bounding box center [834, 23] width 115 height 46
